Goal: Transaction & Acquisition: Purchase product/service

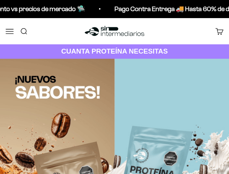
click at [6, 30] on button "Menú" at bounding box center [10, 31] width 8 height 8
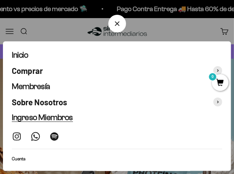
click at [47, 115] on span "Ingreso Miembros" at bounding box center [42, 117] width 61 height 9
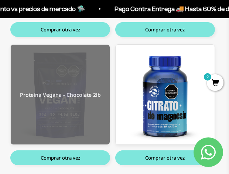
scroll to position [332, 0]
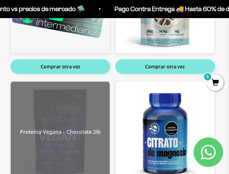
click at [71, 108] on img at bounding box center [60, 132] width 99 height 100
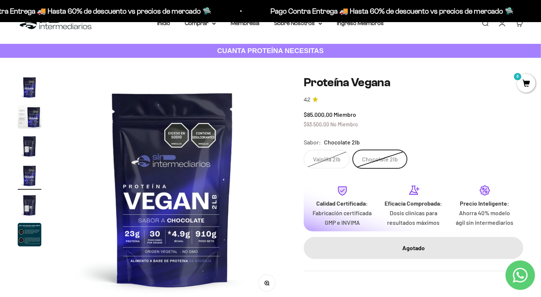
scroll to position [37, 0]
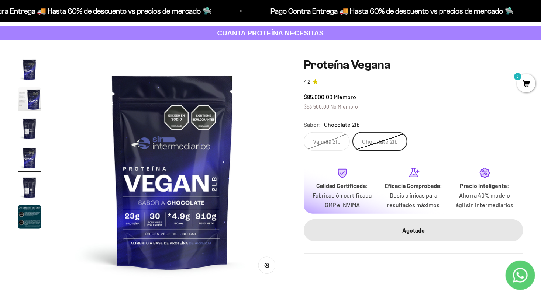
click at [234, 152] on div "Zoom Ir al artículo 1 Ir al artículo 2 Ir al artículo 3 Ir al artículo 4 Ir al …" at bounding box center [271, 171] width 506 height 227
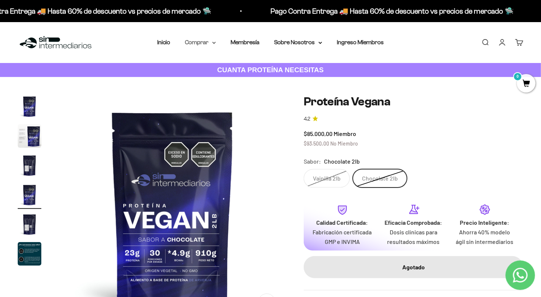
click at [209, 45] on summary "Comprar" at bounding box center [200, 43] width 31 height 10
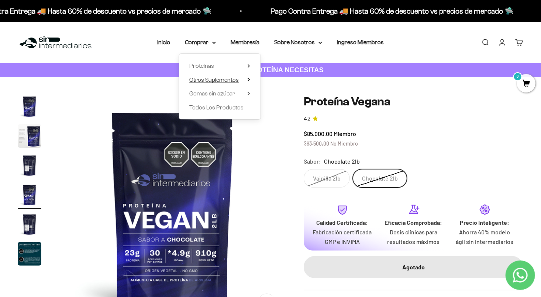
click at [222, 82] on span "Otros Suplementos" at bounding box center [213, 80] width 49 height 6
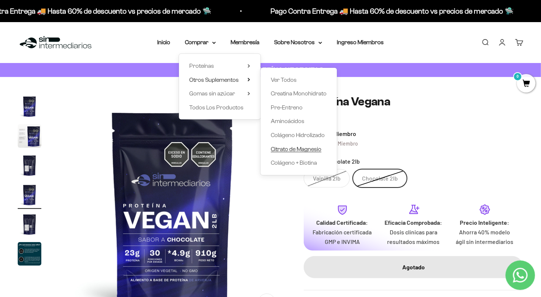
click at [234, 150] on span "Citrato de Magnesio" at bounding box center [296, 149] width 51 height 6
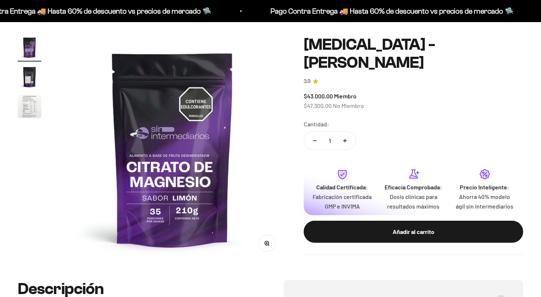
scroll to position [111, 0]
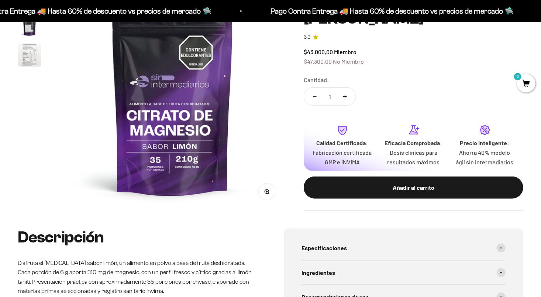
click at [344, 95] on icon "Aumentar cantidad" at bounding box center [345, 97] width 4 height 4
type input "2"
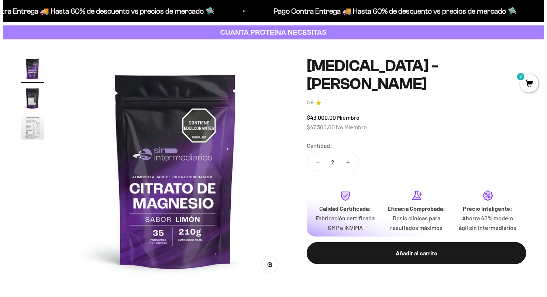
scroll to position [37, 0]
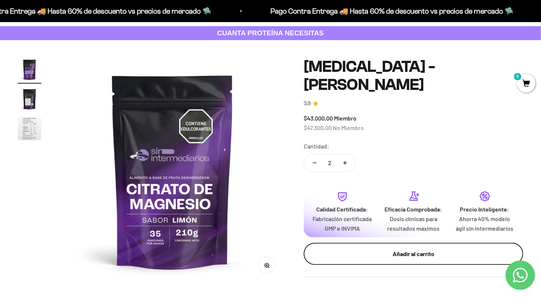
click at [384, 259] on div "Añadir al carrito" at bounding box center [414, 254] width 190 height 10
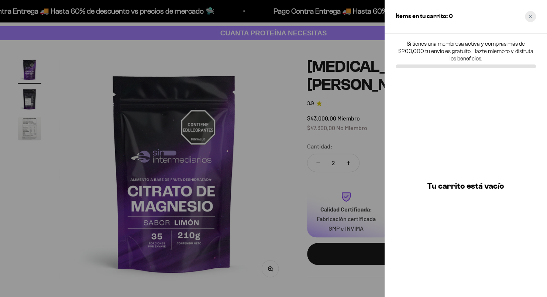
click at [532, 19] on div "Close cart" at bounding box center [530, 16] width 11 height 11
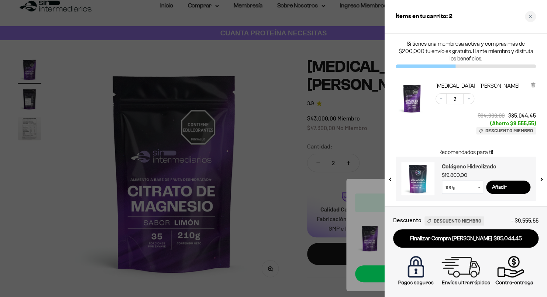
click at [449, 172] on link "Colágeno Hidrolizado" at bounding box center [486, 167] width 89 height 11
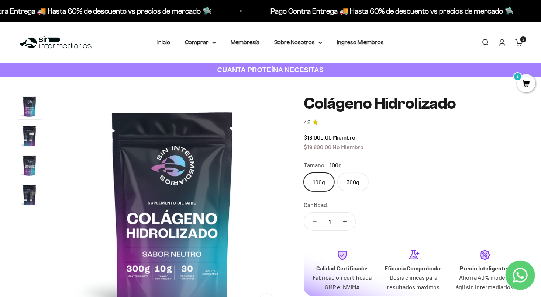
click at [517, 45] on link "Carrito 2 artículos 2" at bounding box center [519, 42] width 8 height 8
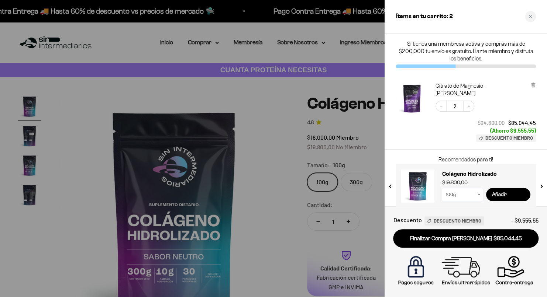
click at [300, 85] on div at bounding box center [273, 148] width 547 height 297
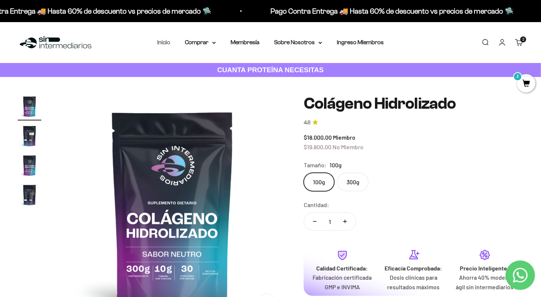
click at [167, 42] on link "Inicio" at bounding box center [163, 42] width 13 height 6
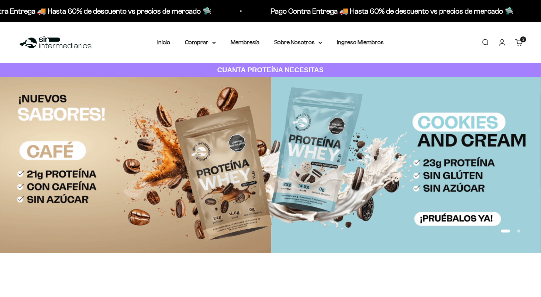
click at [520, 39] on cart-count "2 artículos 2" at bounding box center [523, 40] width 6 height 6
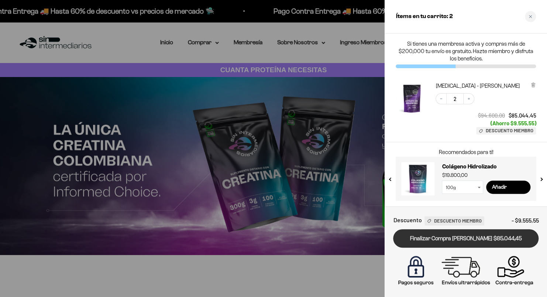
click at [461, 241] on link "Finalizar Compra [PERSON_NAME] $85.044,45" at bounding box center [465, 239] width 145 height 19
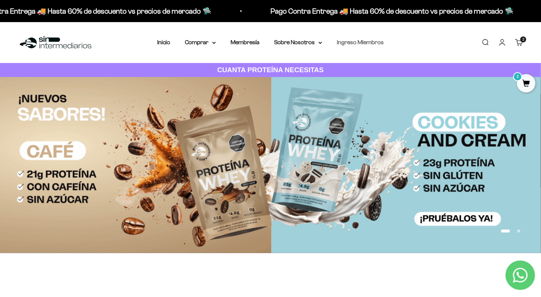
click at [354, 41] on link "Ingreso Miembros" at bounding box center [360, 42] width 47 height 6
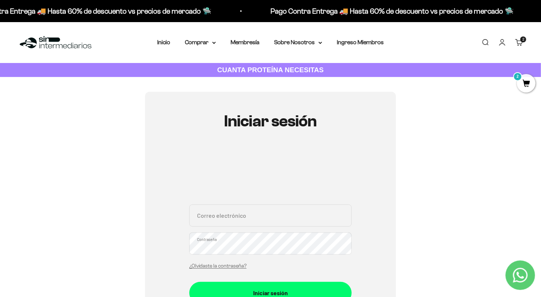
click at [502, 42] on link "Cuenta" at bounding box center [502, 42] width 8 height 8
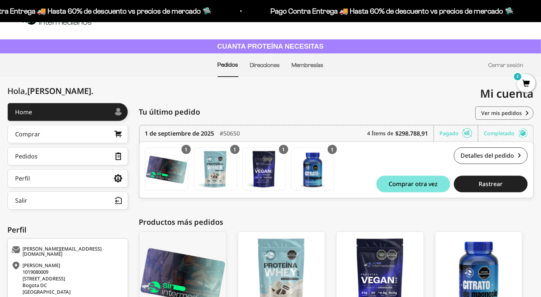
scroll to position [37, 0]
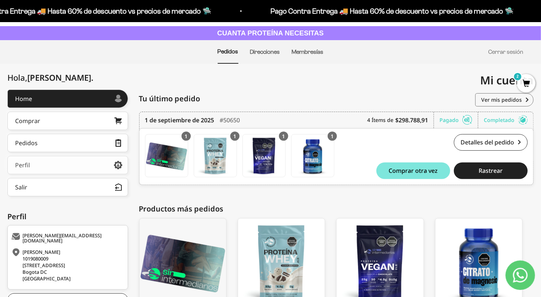
click at [60, 160] on link "Perfil" at bounding box center [67, 165] width 121 height 18
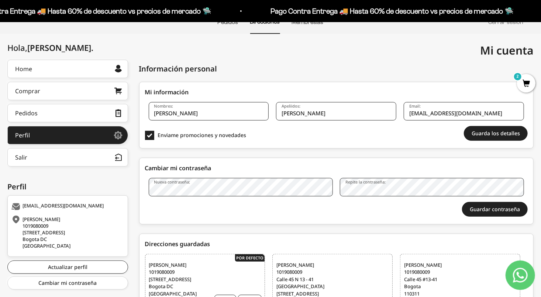
scroll to position [37, 0]
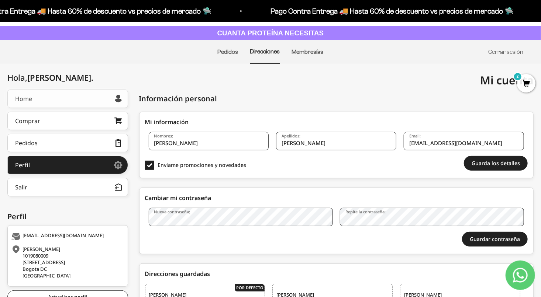
click at [71, 99] on link "Home" at bounding box center [67, 99] width 121 height 18
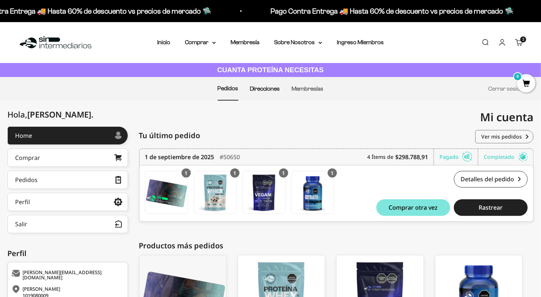
click at [274, 91] on link "Direcciones" at bounding box center [265, 89] width 30 height 6
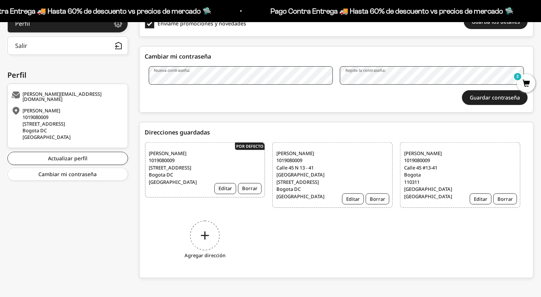
scroll to position [183, 0]
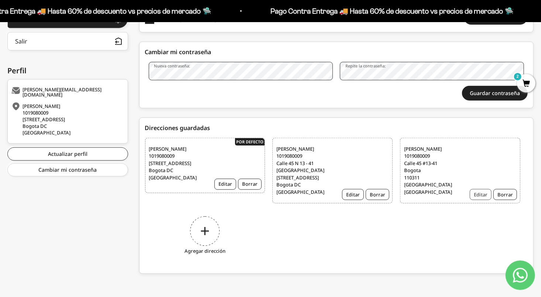
click at [483, 195] on button "Editar" at bounding box center [481, 194] width 22 height 11
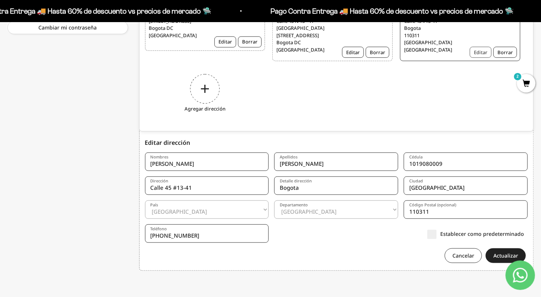
scroll to position [326, 0]
drag, startPoint x: 204, startPoint y: 184, endPoint x: 146, endPoint y: 186, distance: 58.0
click at [146, 186] on input "Calle 45 #13-41" at bounding box center [207, 185] width 124 height 18
paste input "Cll 54 D Sur # 78 F 28"
type input "Cll 54 D Sur # 78 F 28"
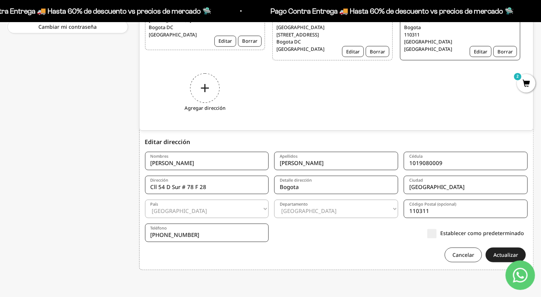
drag, startPoint x: 197, startPoint y: 162, endPoint x: 79, endPoint y: 162, distance: 117.4
click at [79, 162] on div "[PERSON_NAME] . Home Comprar Pedidos Perfil Información personal Direcciones gu…" at bounding box center [270, 40] width 526 height 480
type input "[PERSON_NAME]"
type input "Varon"
click at [340, 241] on form "Nombres [PERSON_NAME] [GEOGRAPHIC_DATA] [GEOGRAPHIC_DATA] 1019080009 Dirección …" at bounding box center [336, 205] width 383 height 116
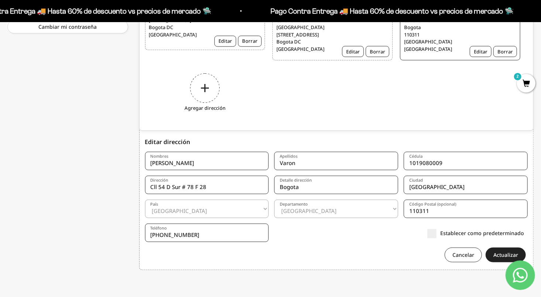
click at [241, 236] on input "[PHONE_NUMBER]" at bounding box center [207, 233] width 124 height 18
drag, startPoint x: 139, startPoint y: 224, endPoint x: 133, endPoint y: 224, distance: 5.9
click at [133, 224] on div "[PERSON_NAME] . Home Comprar Pedidos Perfil Información personal Direcciones gu…" at bounding box center [270, 40] width 526 height 480
type input "[PHONE_NUMBER]"
click at [375, 244] on form "Nombres [PERSON_NAME] [GEOGRAPHIC_DATA] [GEOGRAPHIC_DATA] 1019080009 Dirección …" at bounding box center [336, 205] width 383 height 116
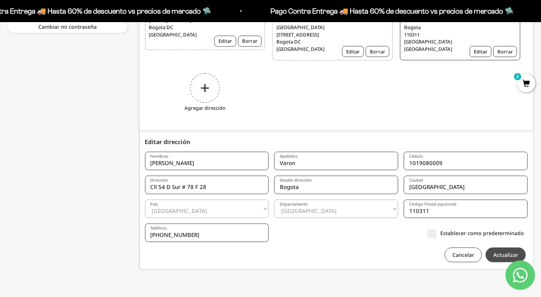
click at [499, 257] on button "Actualizar" at bounding box center [506, 255] width 40 height 15
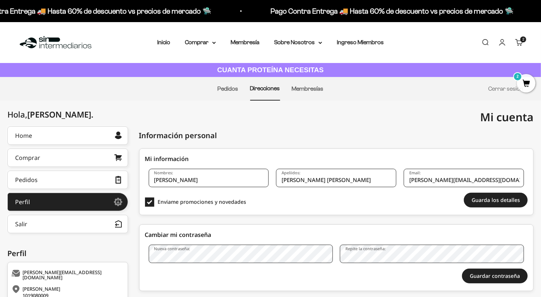
click at [519, 42] on link "Carrito 2 artículos 2" at bounding box center [519, 42] width 8 height 8
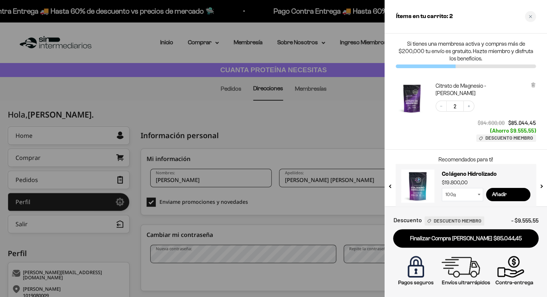
click at [344, 127] on div at bounding box center [273, 148] width 547 height 297
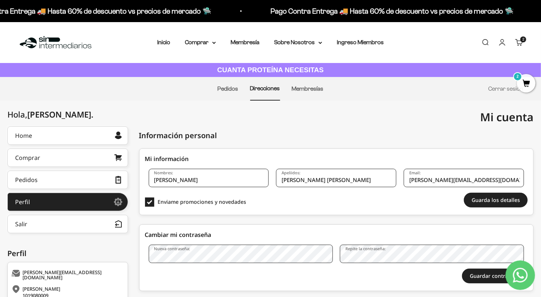
click at [524, 89] on span "2" at bounding box center [526, 83] width 18 height 18
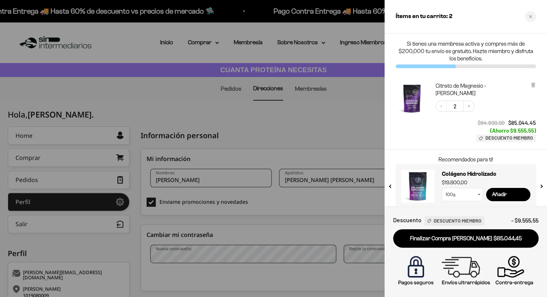
click at [329, 125] on div at bounding box center [273, 148] width 547 height 297
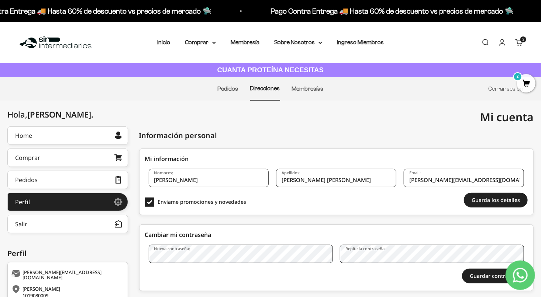
click at [520, 42] on link "Carrito 2 artículos 2" at bounding box center [519, 42] width 8 height 8
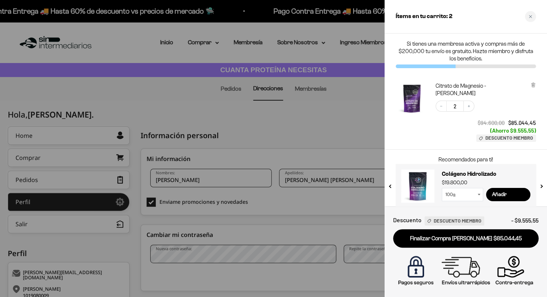
click at [465, 132] on div "Decrease quantity 2 Increase quantity $94.600,00 $85.044,45 (Ahorro $9.555,55) …" at bounding box center [482, 117] width 108 height 49
drag, startPoint x: 409, startPoint y: 221, endPoint x: 481, endPoint y: 223, distance: 72.4
click at [474, 223] on div "Descuento Descuento Miembro" at bounding box center [438, 221] width 91 height 10
drag, startPoint x: 481, startPoint y: 223, endPoint x: 499, endPoint y: 224, distance: 17.8
click at [499, 224] on div "Descuento Descuento Miembro - $9.555,55" at bounding box center [465, 223] width 145 height 14
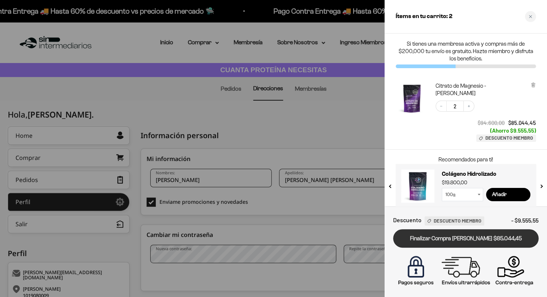
click at [465, 239] on link "Finalizar Compra [PERSON_NAME] $85.044,45" at bounding box center [465, 239] width 145 height 19
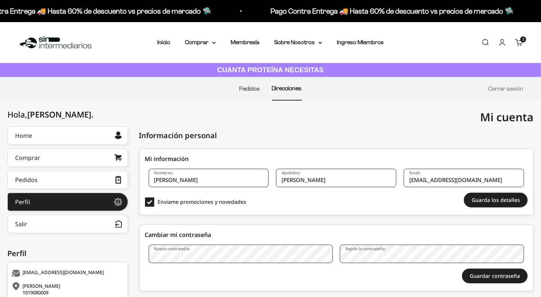
click at [517, 47] on link "Carrito 2 artículos 2" at bounding box center [519, 42] width 8 height 8
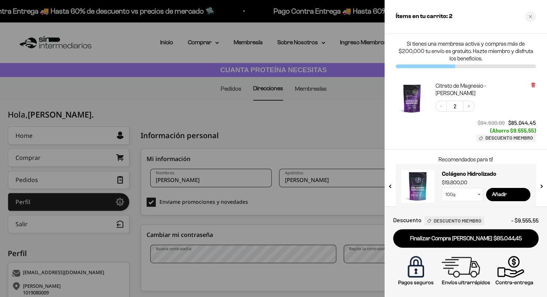
click at [535, 85] on icon at bounding box center [533, 85] width 6 height 6
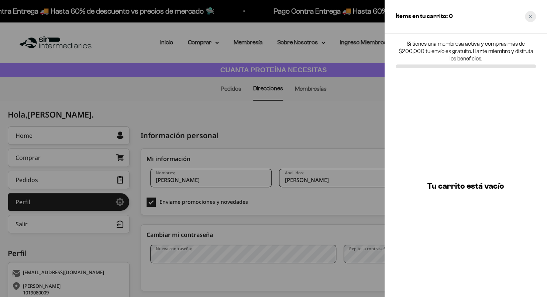
click at [533, 20] on div "Close cart" at bounding box center [530, 16] width 11 height 11
